Goal: Navigation & Orientation: Find specific page/section

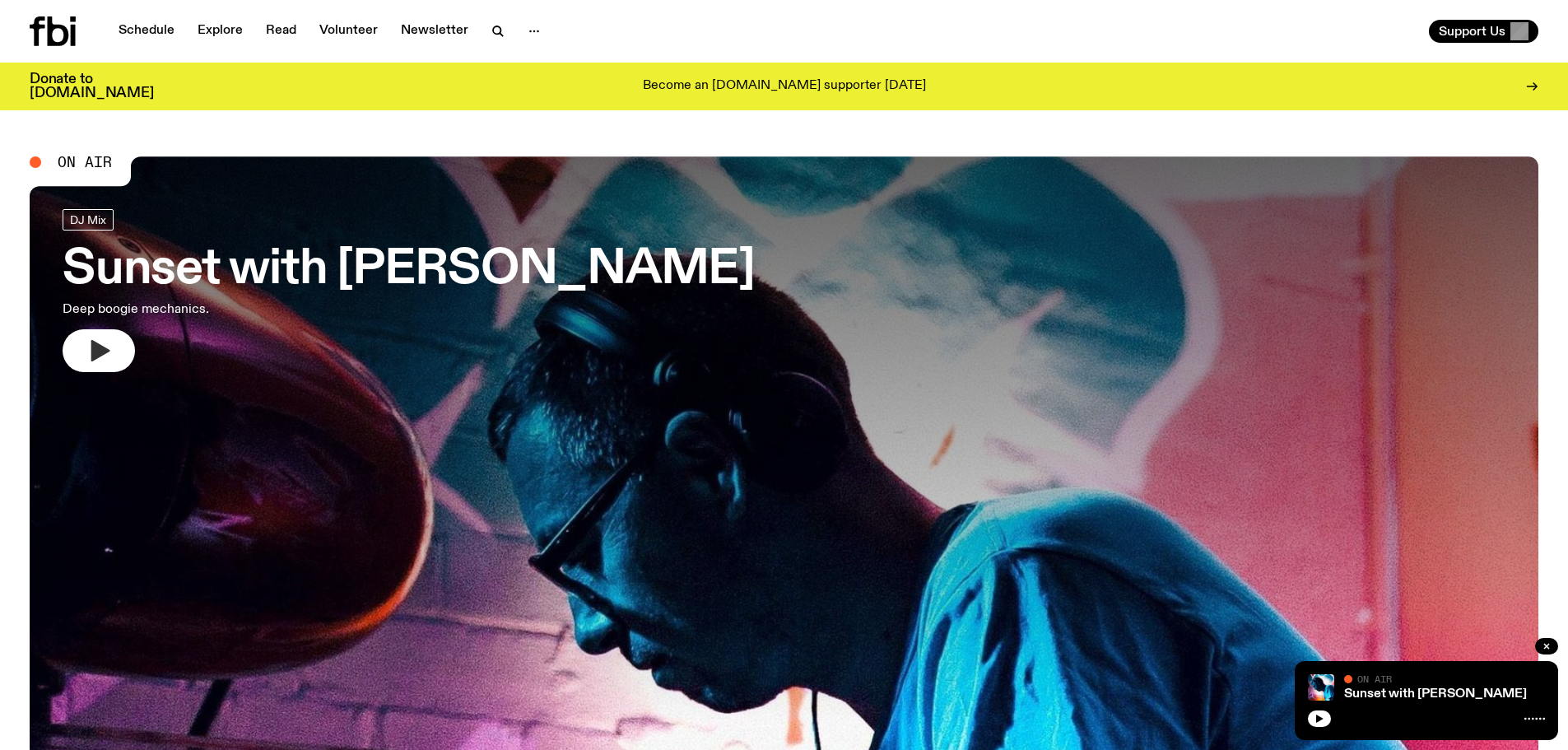
click at [81, 364] on button "button" at bounding box center [98, 351] width 73 height 43
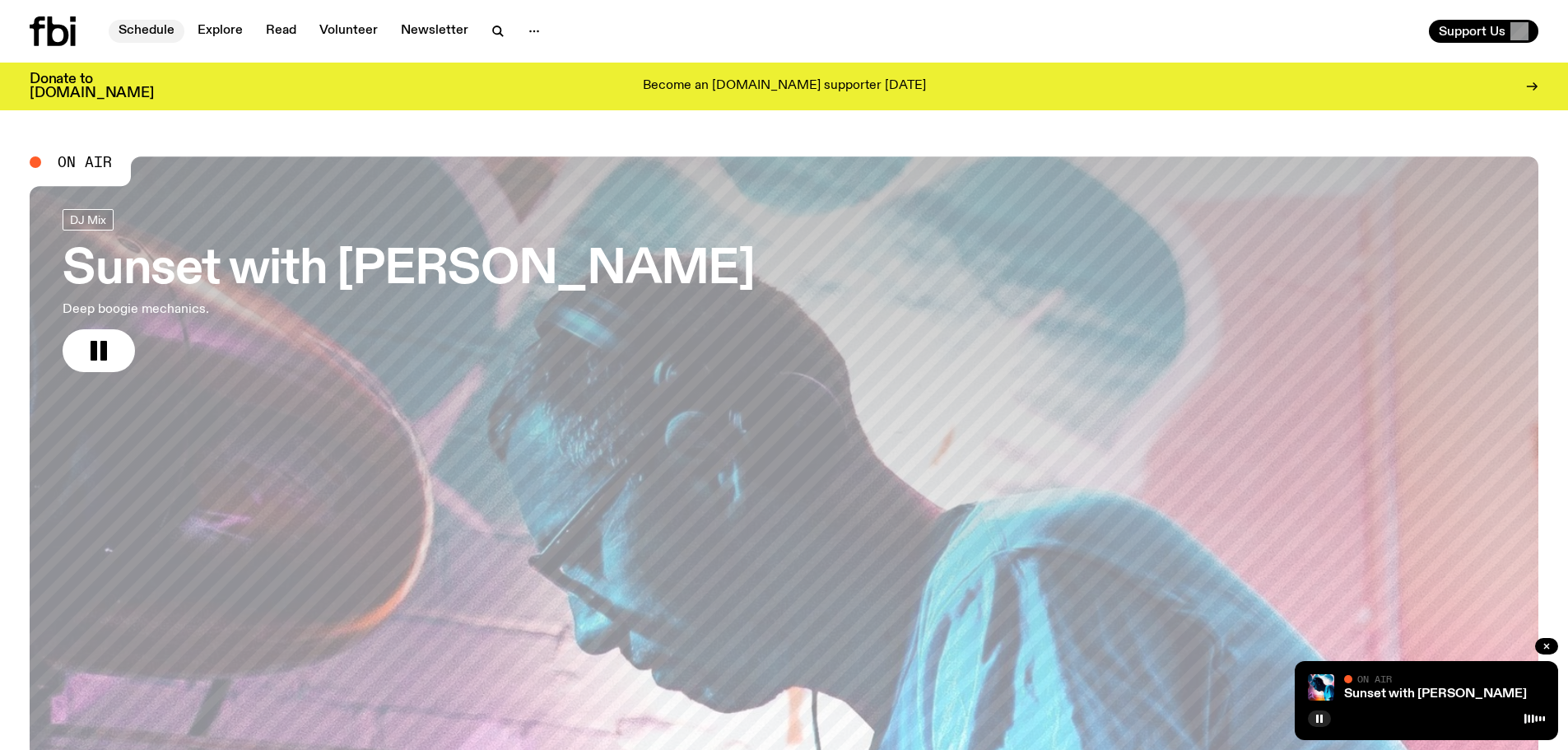
click at [147, 28] on link "Schedule" at bounding box center [146, 31] width 75 height 23
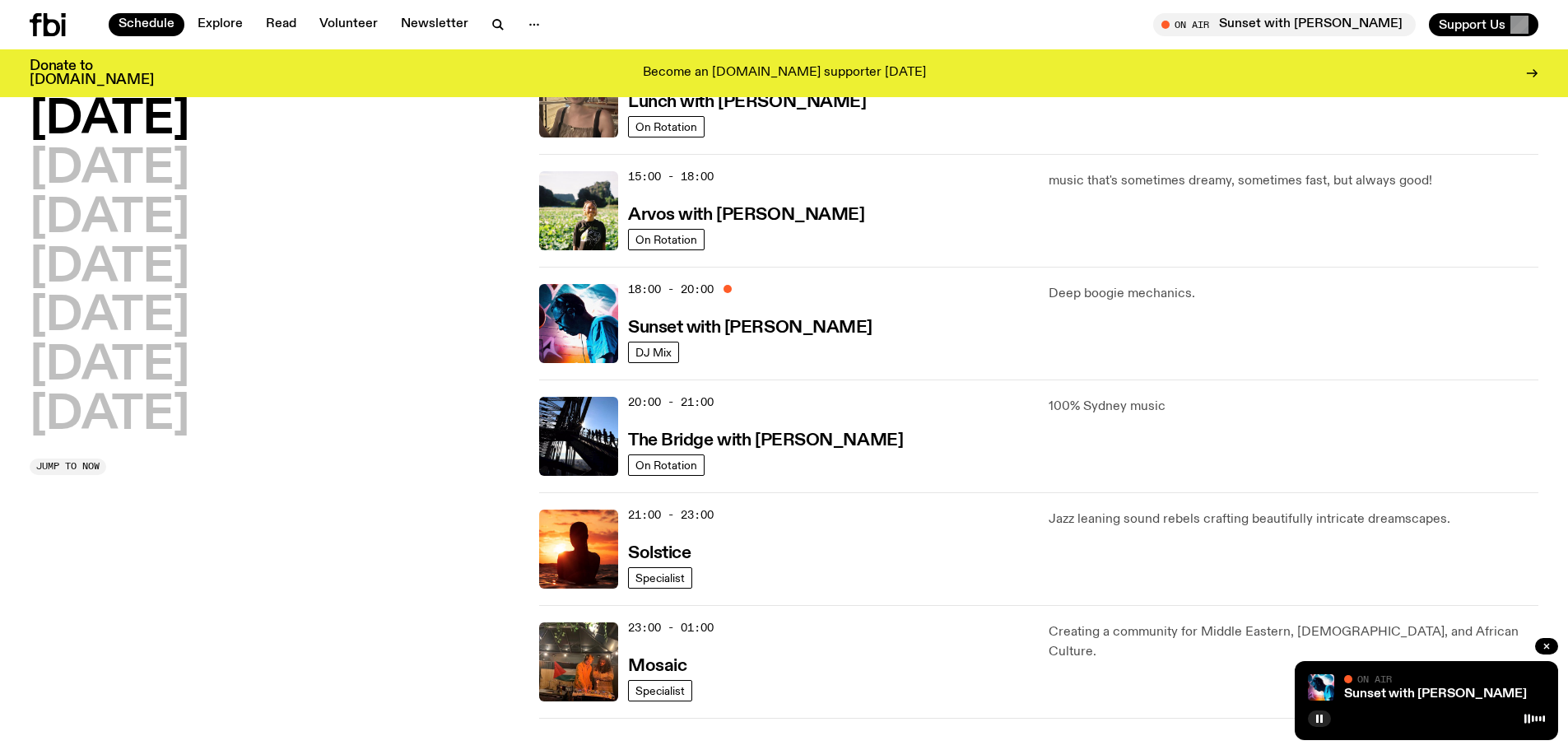
scroll to position [658, 0]
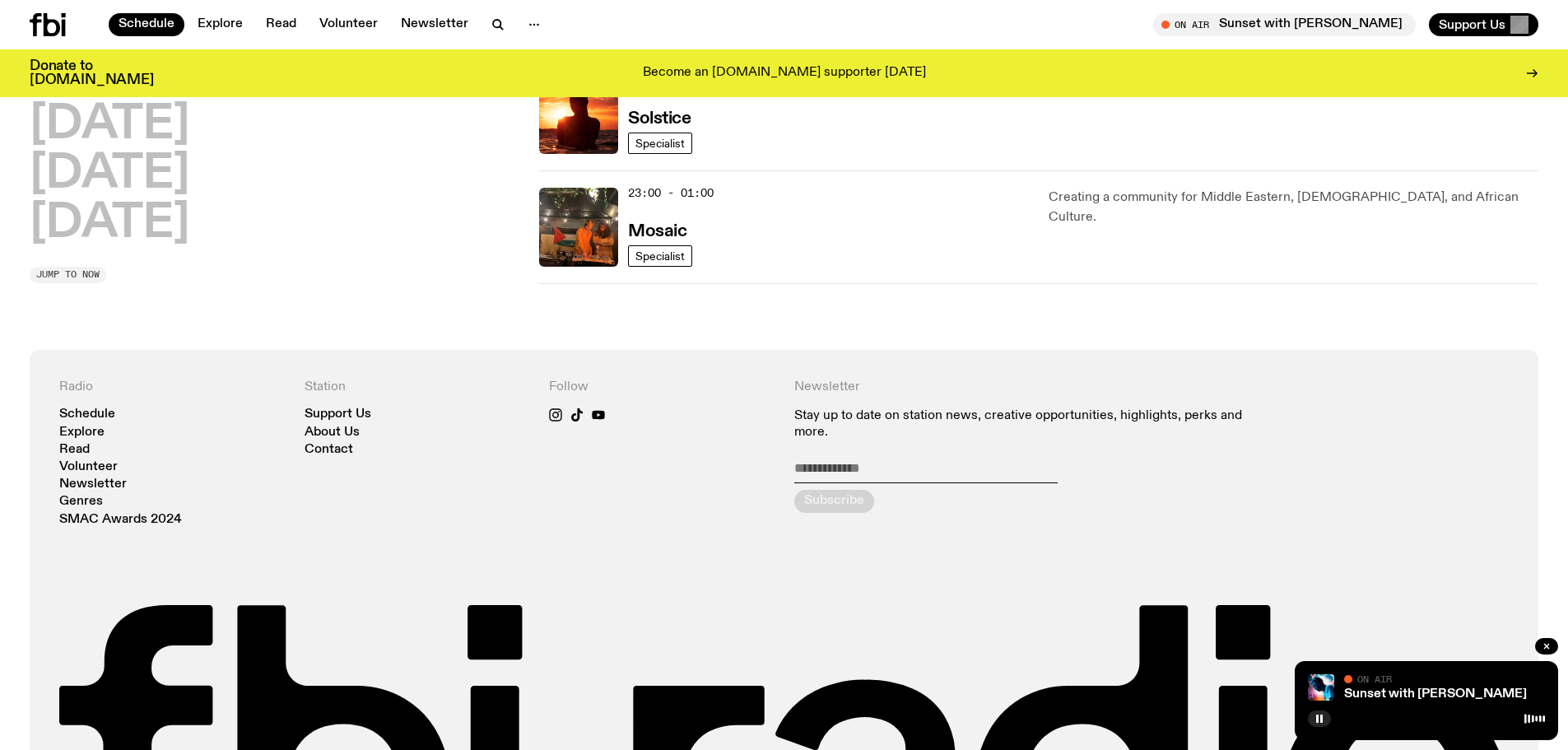
click at [77, 271] on span "Jump to now" at bounding box center [67, 274] width 63 height 9
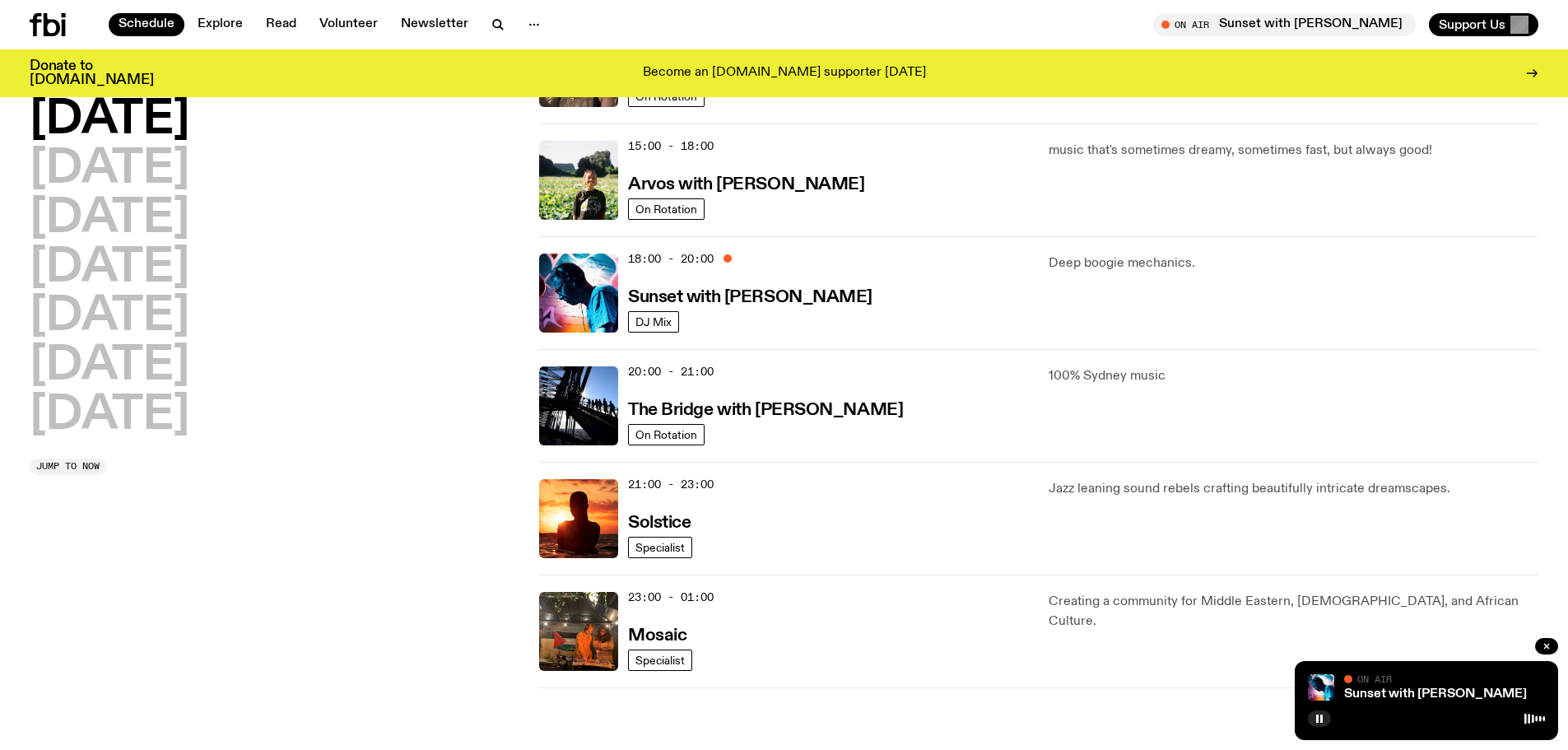
scroll to position [0, 0]
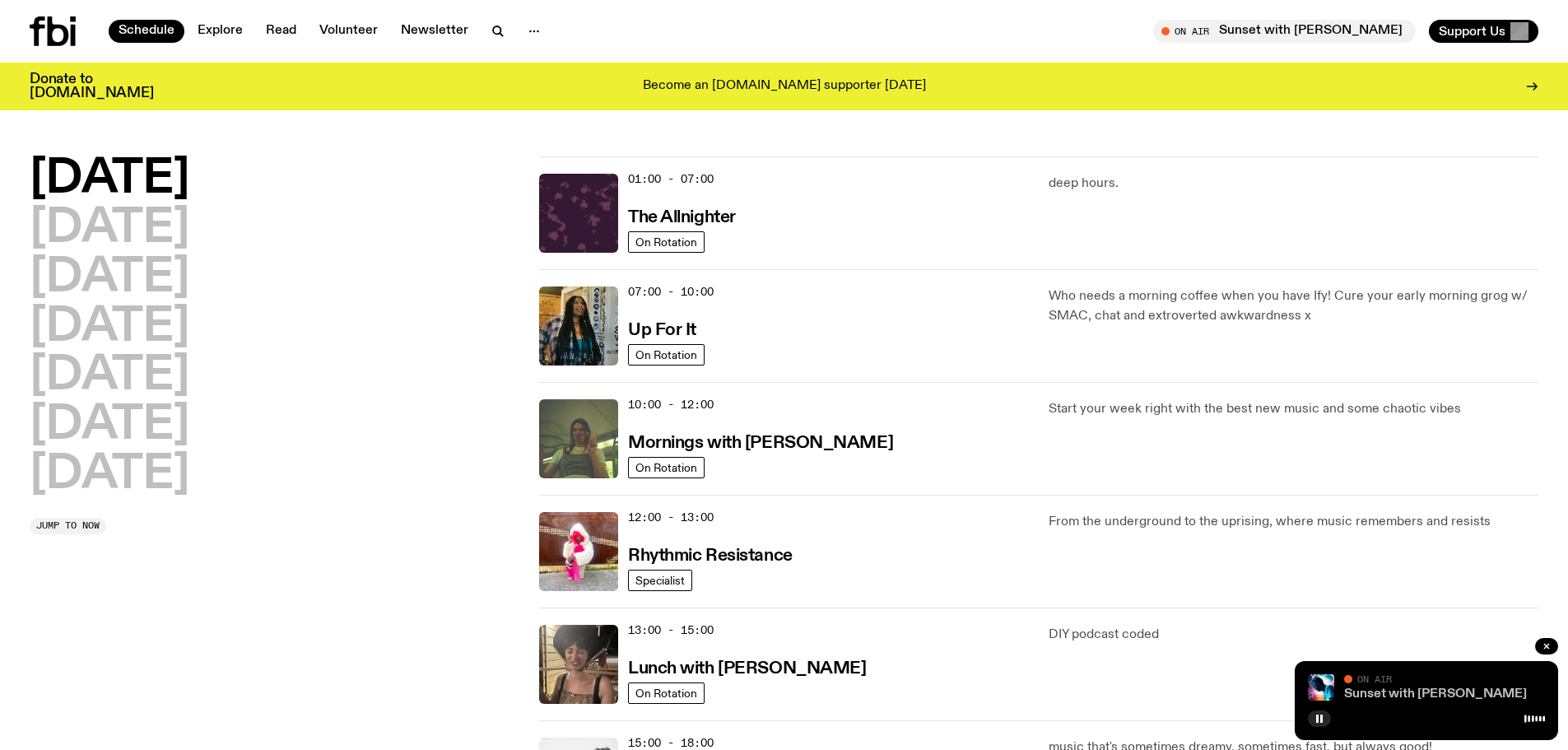
click at [1433, 697] on link "Sunset with [PERSON_NAME]" at bounding box center [1435, 694] width 183 height 13
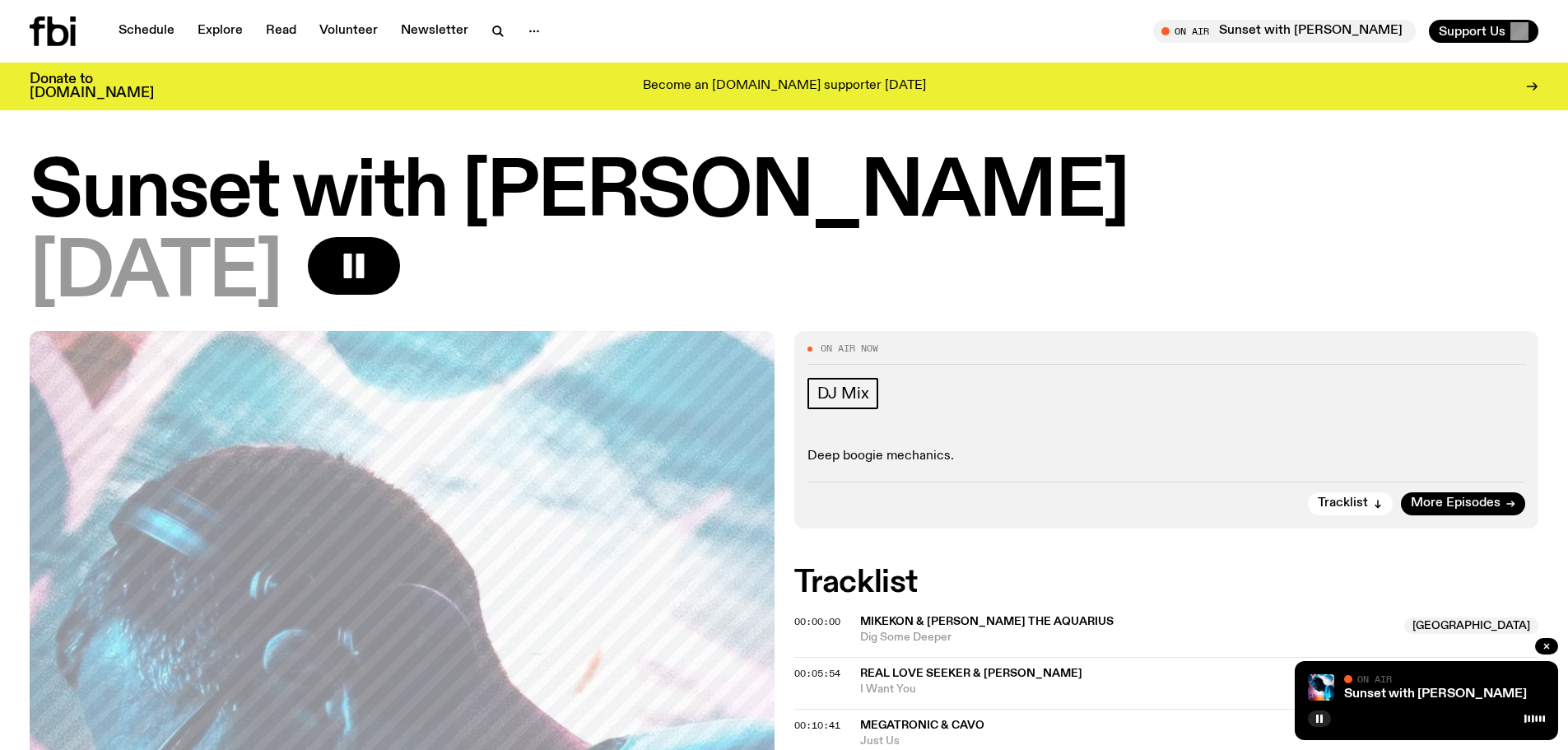
click at [1541, 715] on icon at bounding box center [1535, 719] width 20 height 13
click at [1498, 28] on span "Support Us" at bounding box center [1472, 31] width 67 height 15
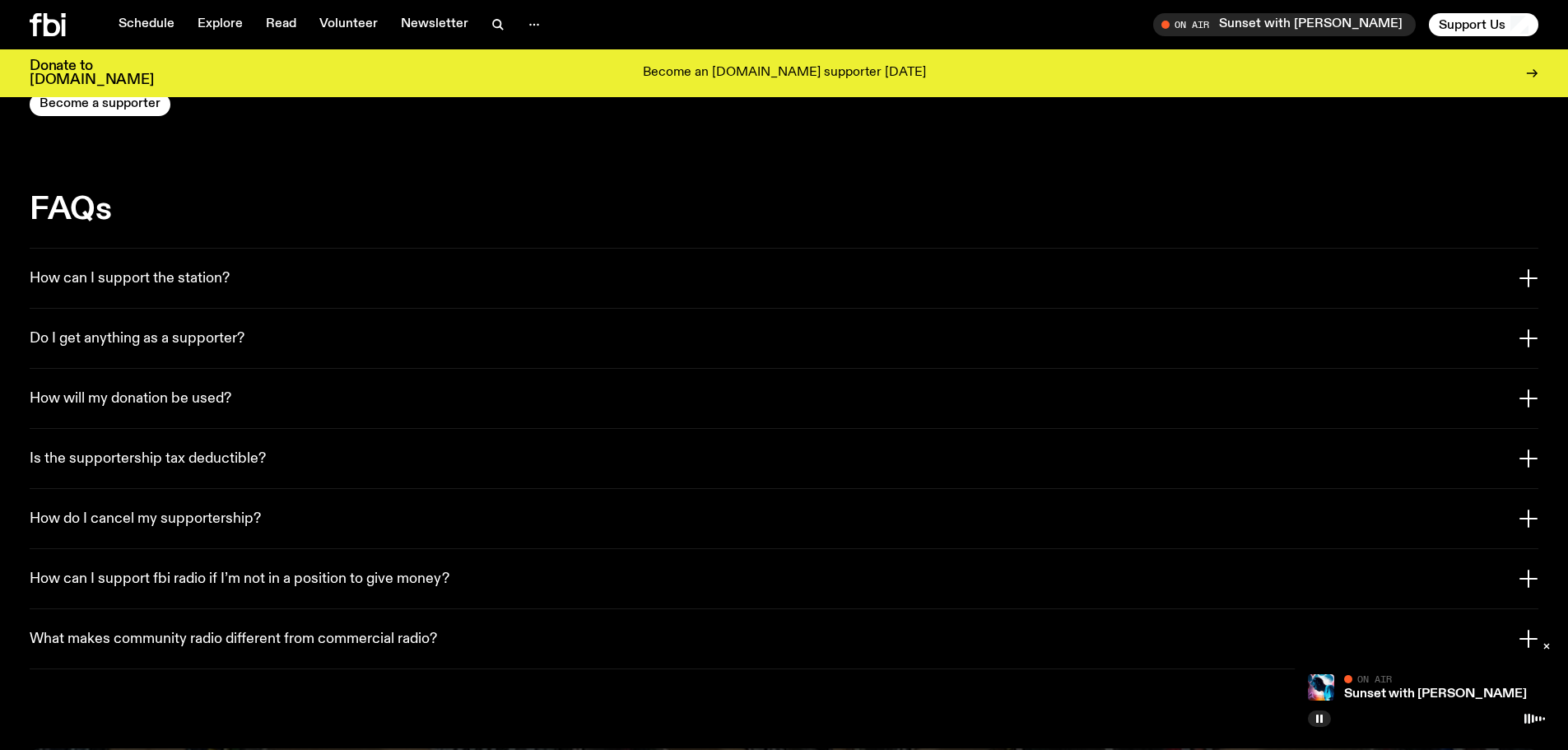
scroll to position [2881, 0]
